Goal: Navigation & Orientation: Find specific page/section

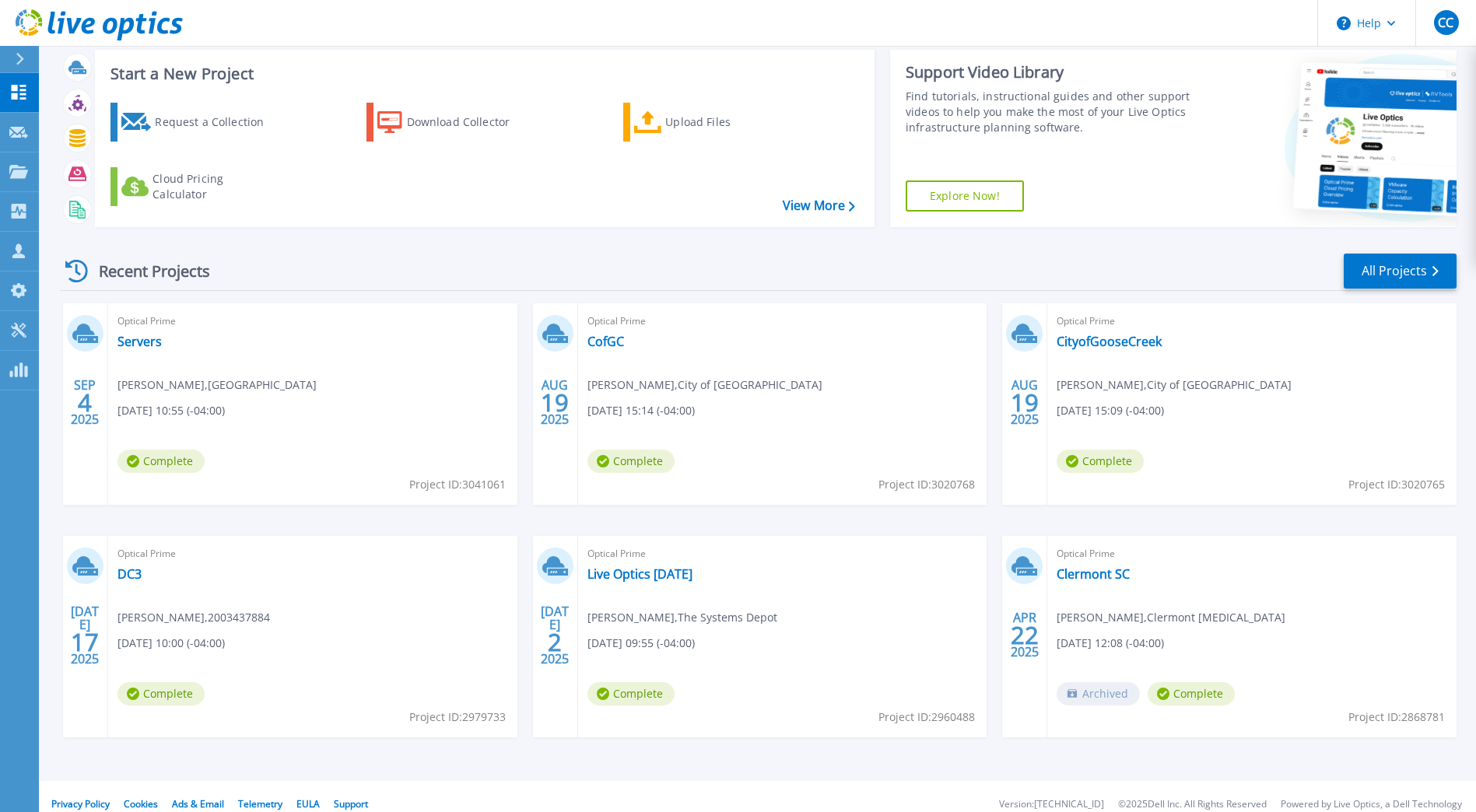
scroll to position [50, 0]
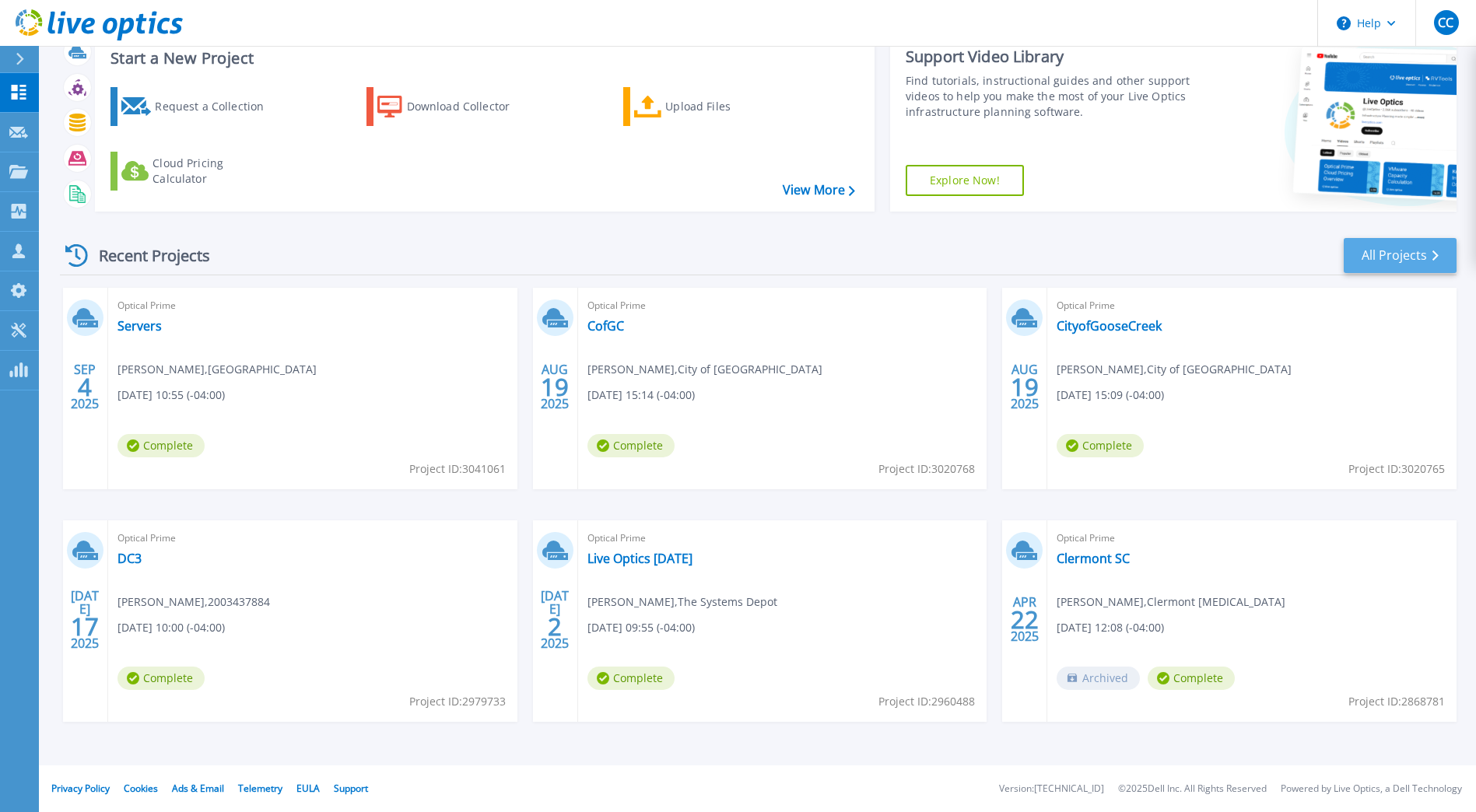
click at [1413, 242] on div "Recent Projects All Projects" at bounding box center [758, 256] width 1397 height 39
click at [1415, 249] on link "All Projects" at bounding box center [1400, 255] width 113 height 35
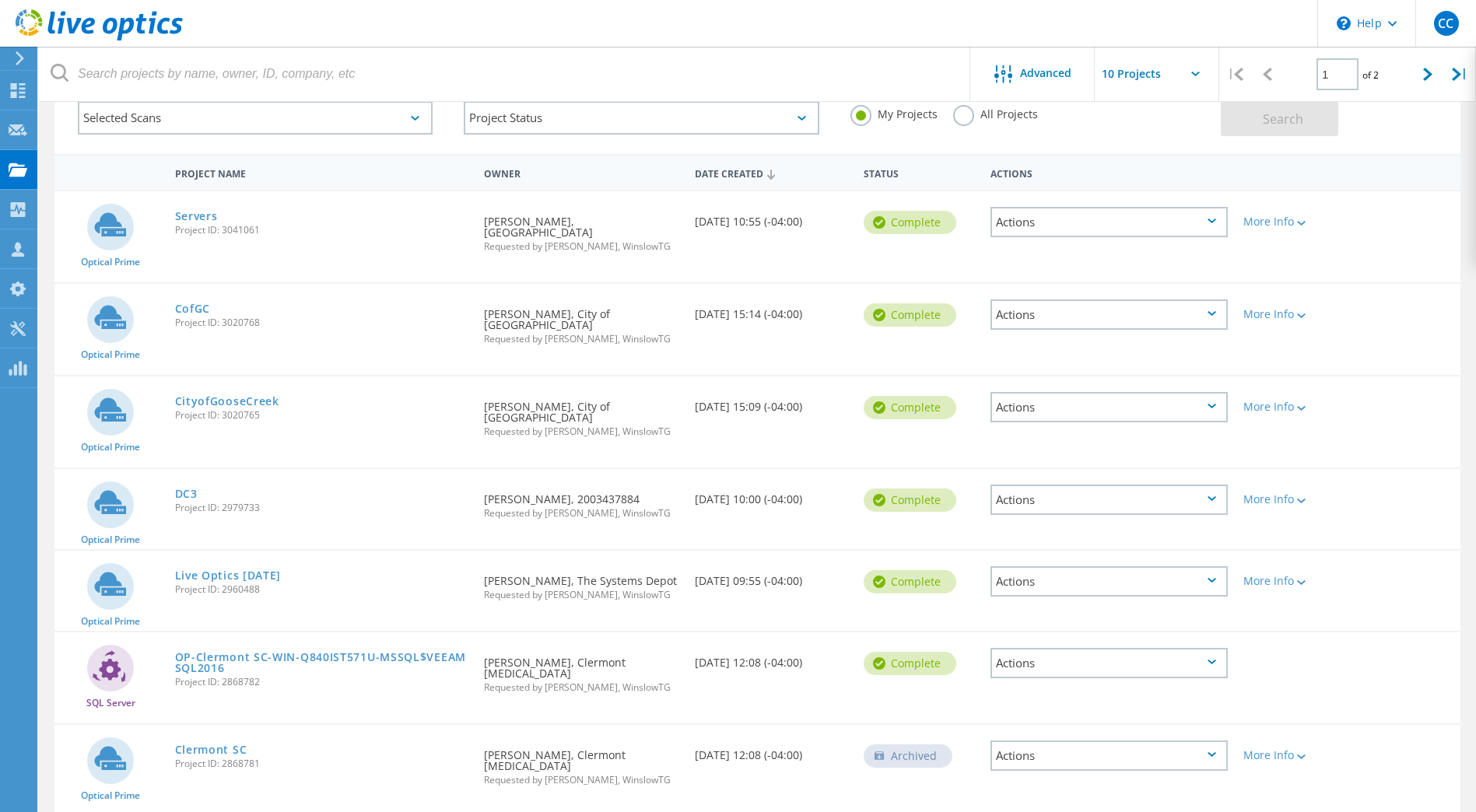
scroll to position [52, 0]
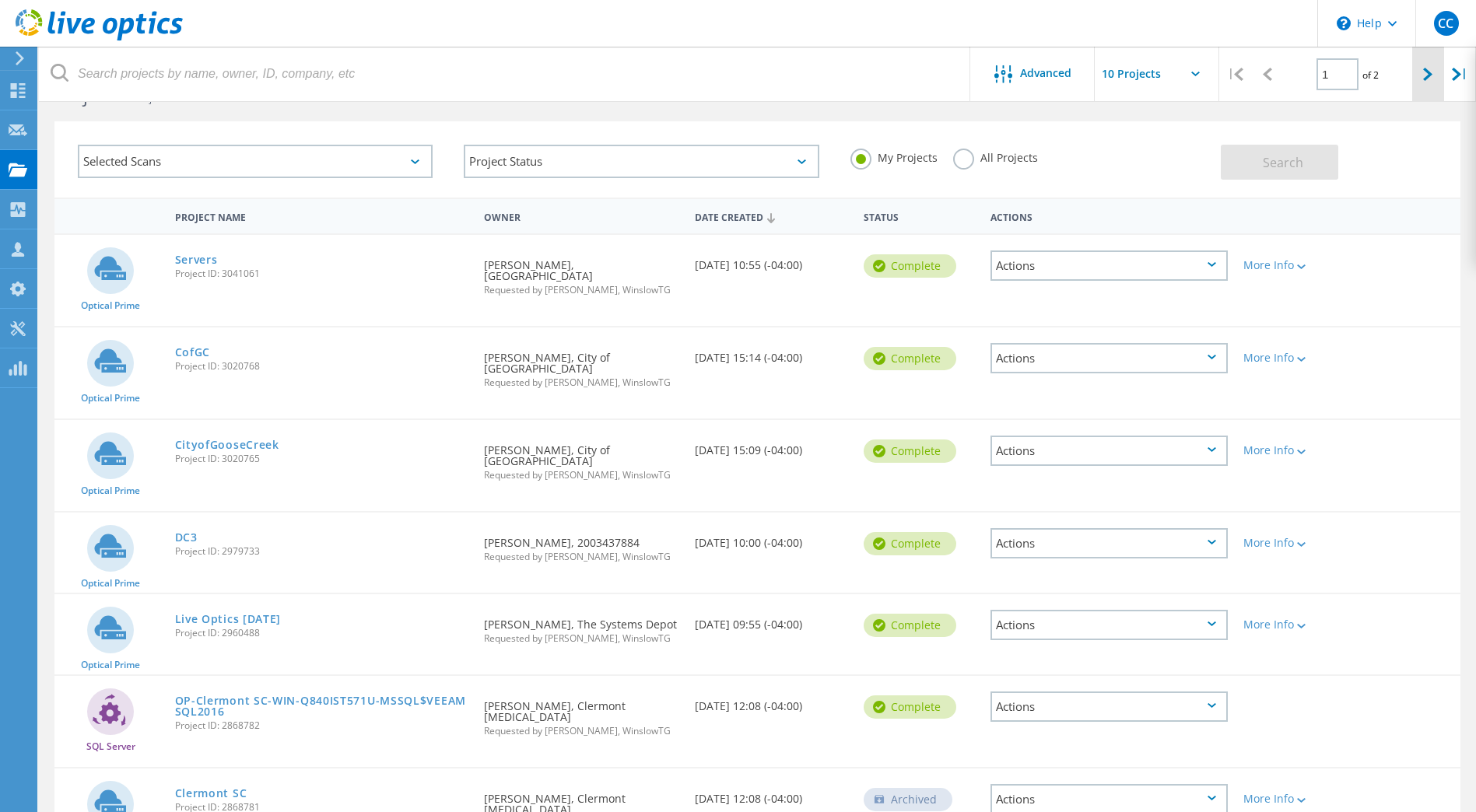
click at [1427, 73] on icon at bounding box center [1427, 74] width 10 height 13
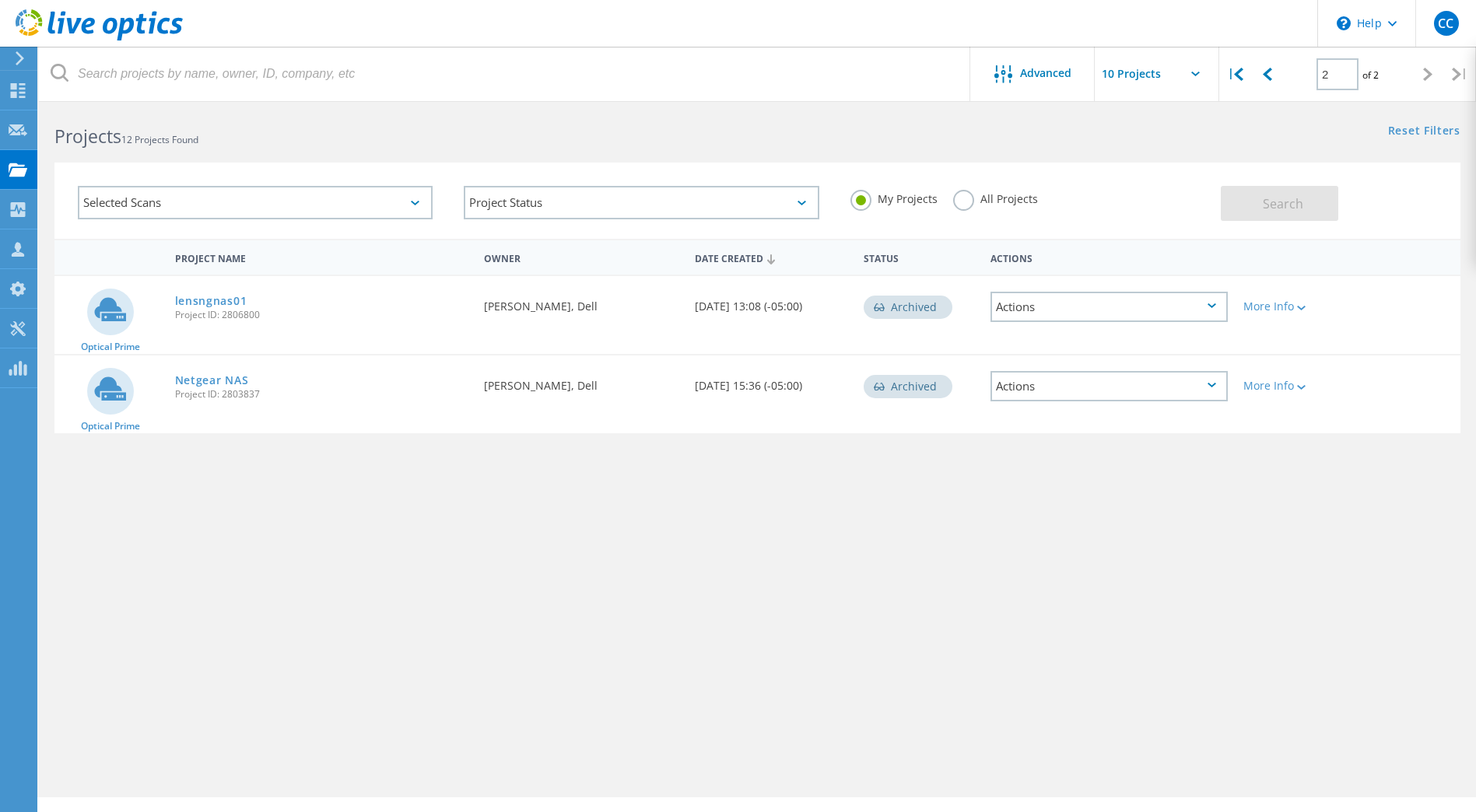
scroll to position [0, 0]
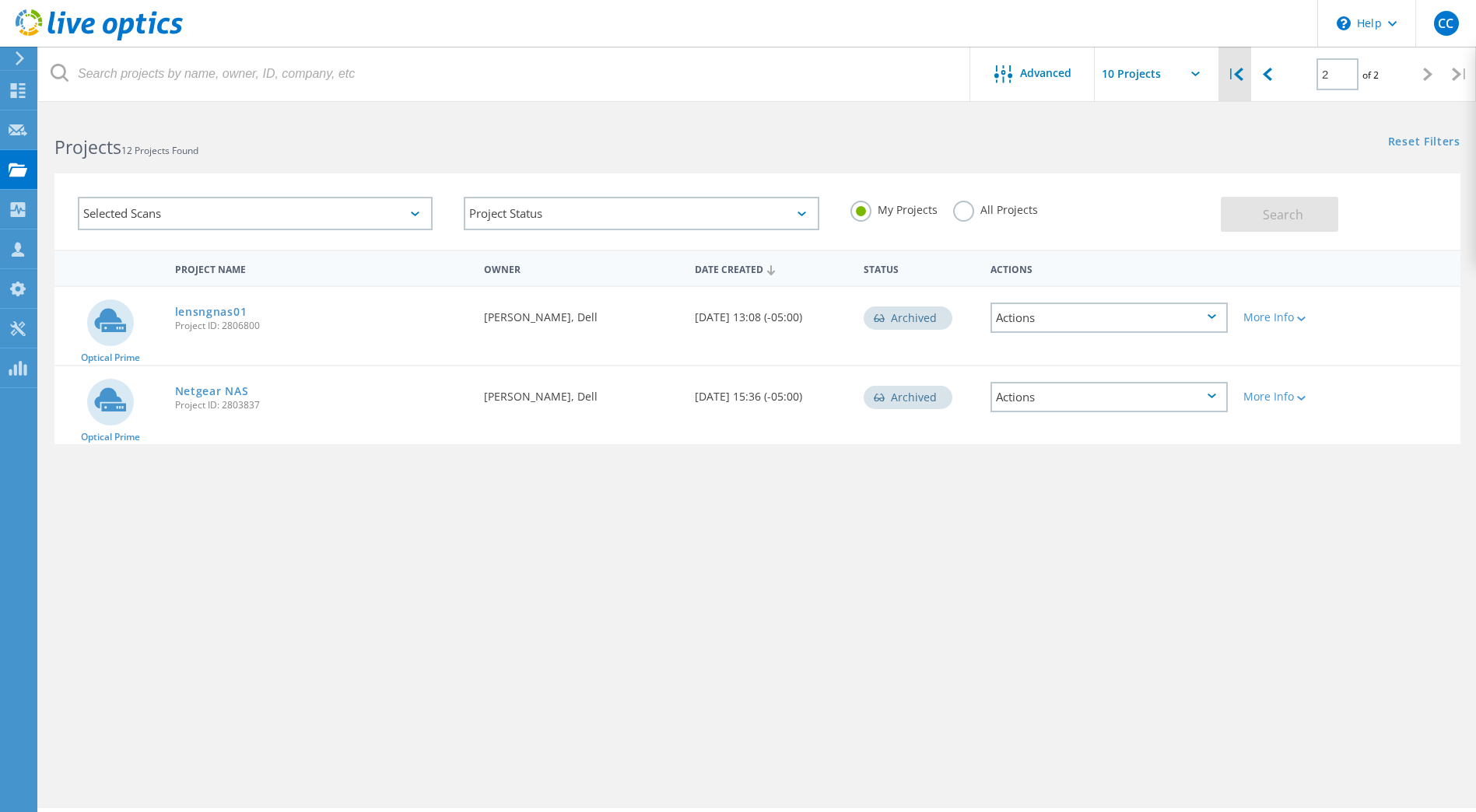
click at [1249, 82] on div "|" at bounding box center [1235, 75] width 32 height 55
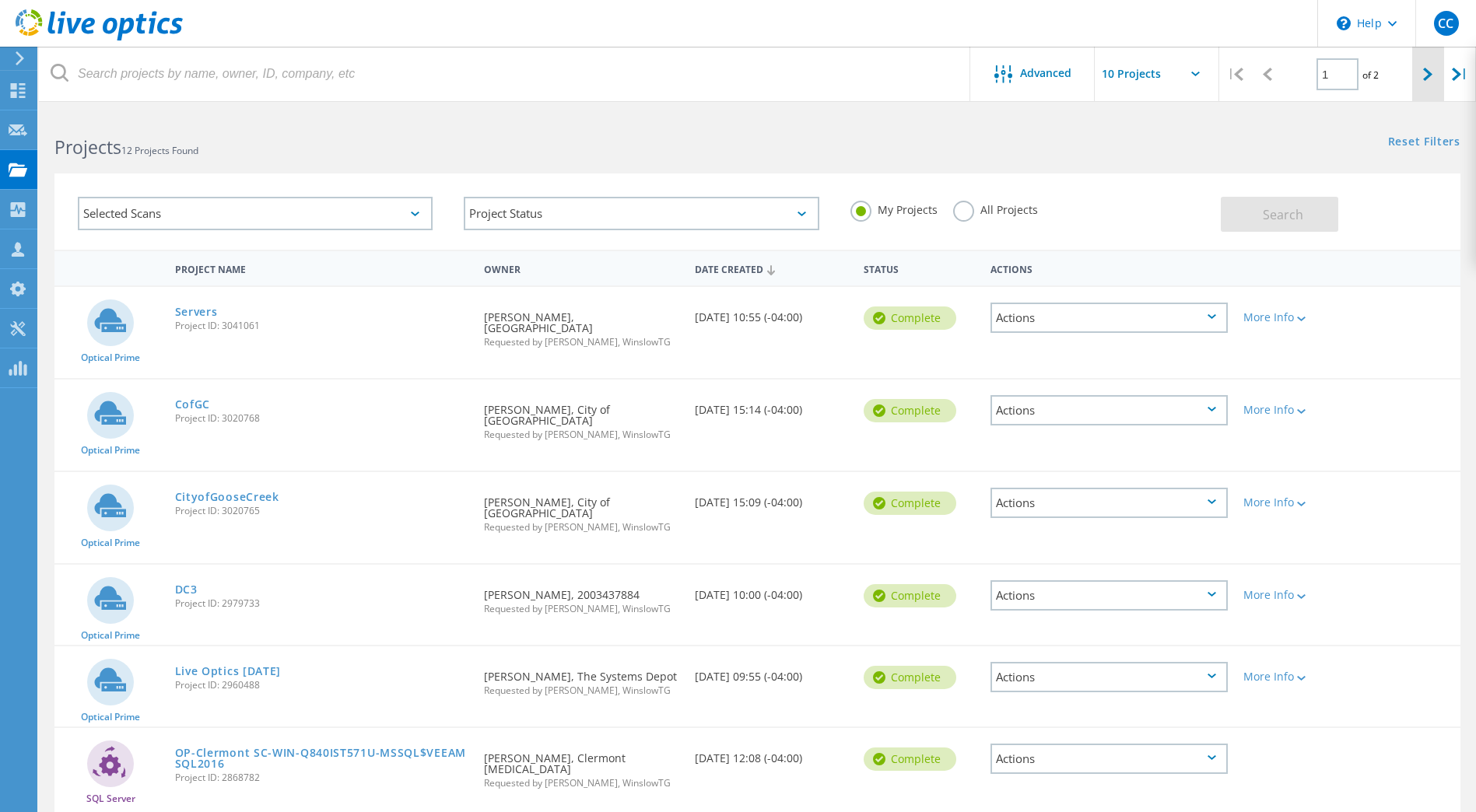
click at [1428, 69] on icon at bounding box center [1427, 74] width 10 height 13
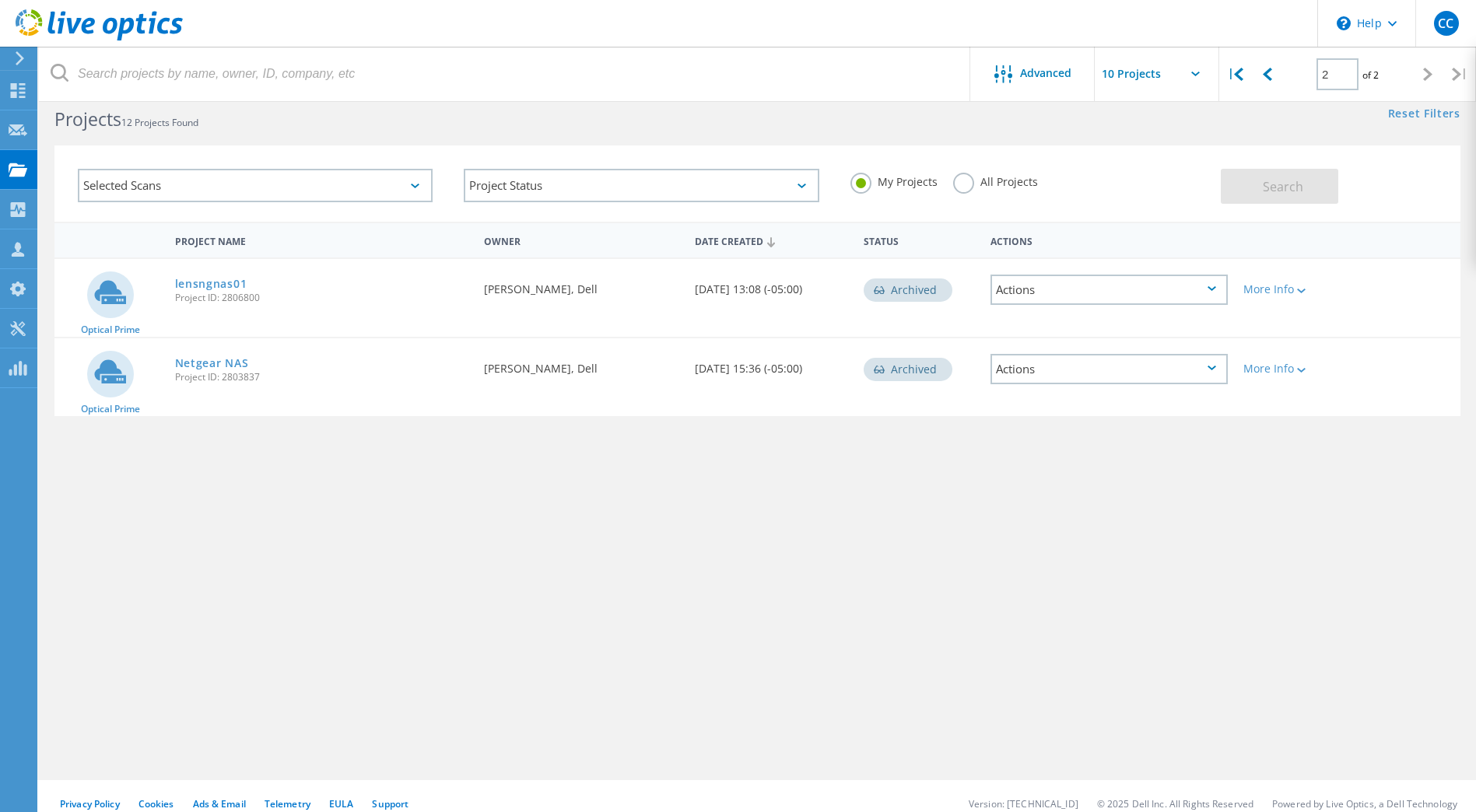
scroll to position [43, 0]
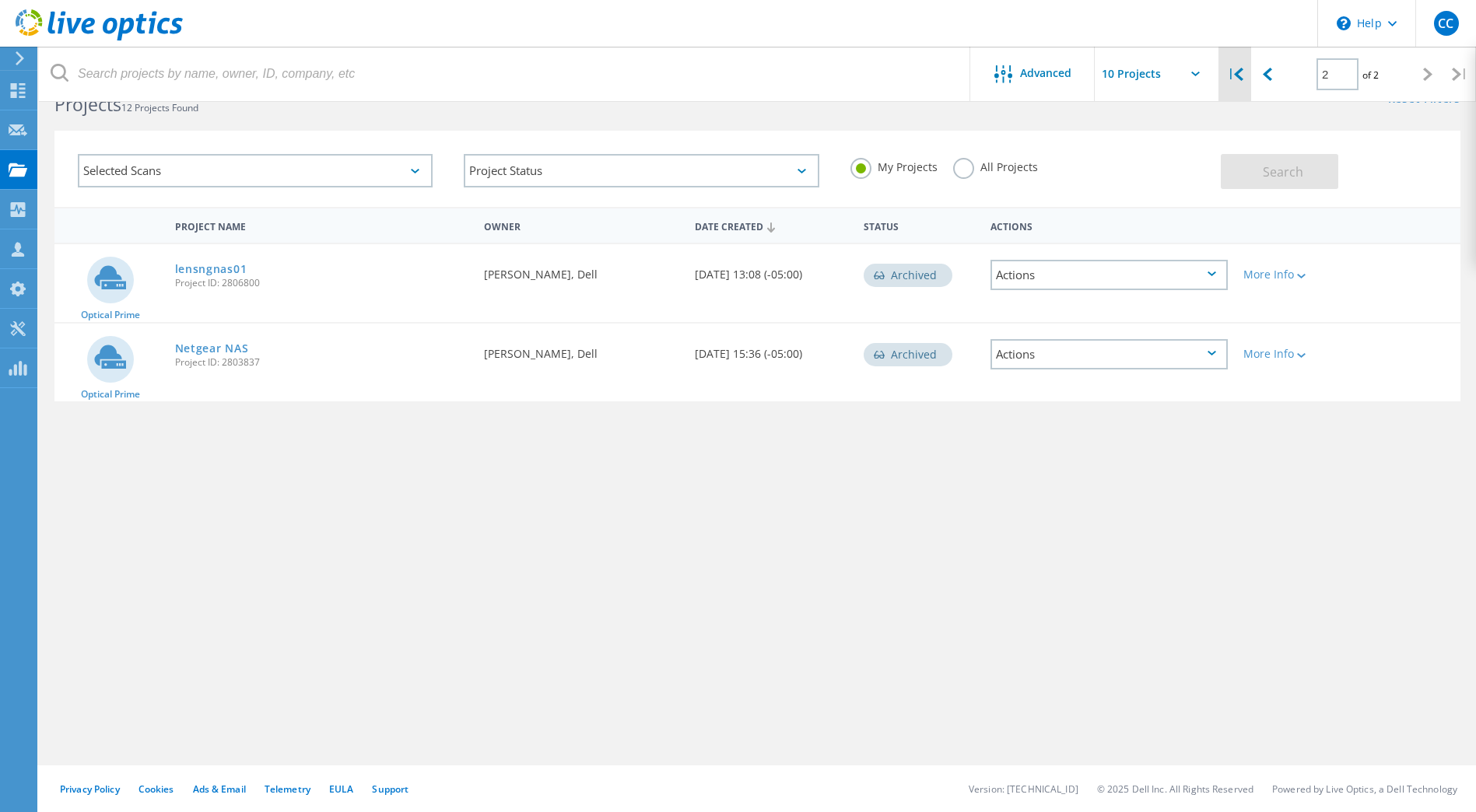
click at [1238, 85] on div "|" at bounding box center [1235, 75] width 32 height 55
type input "1"
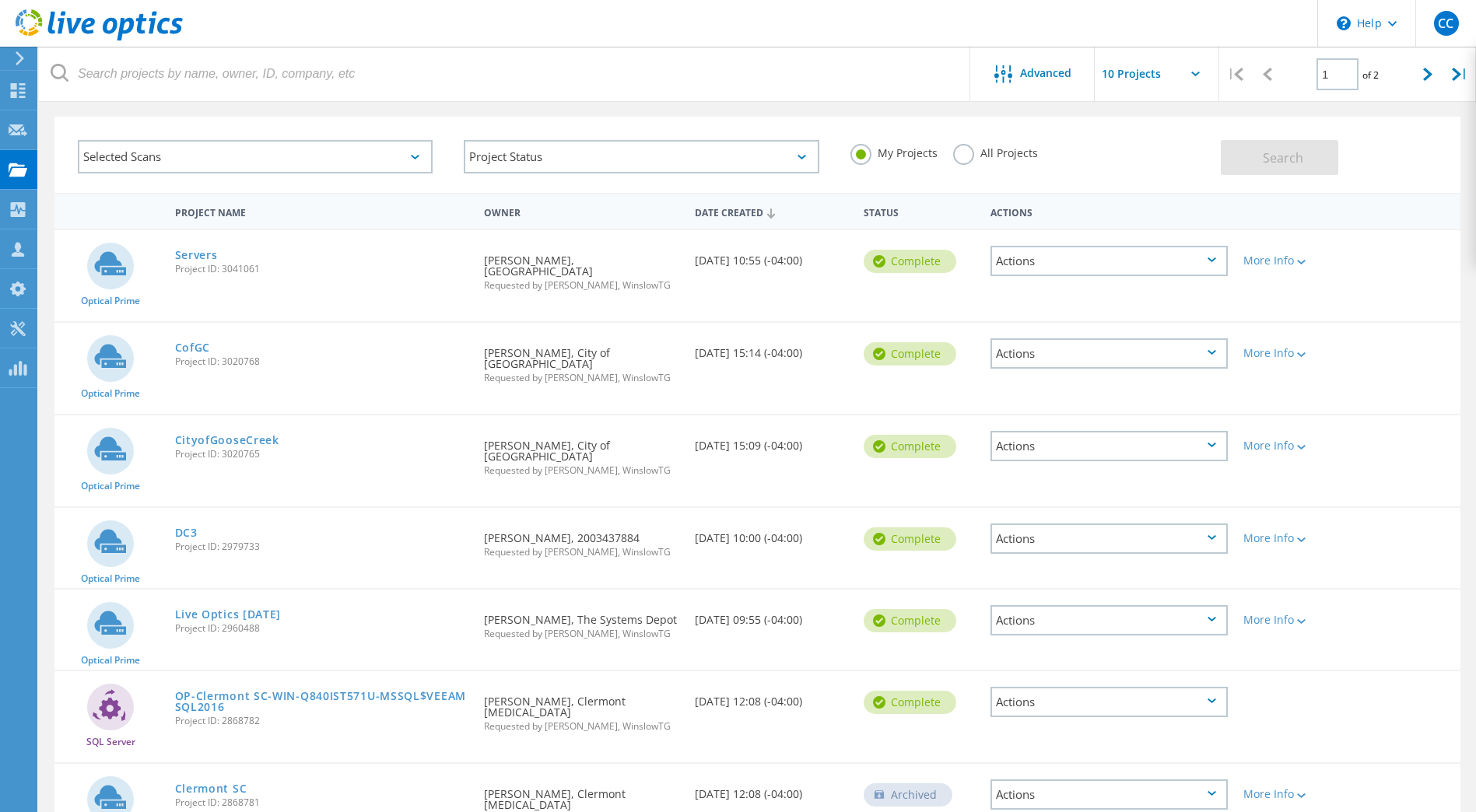
scroll to position [0, 0]
